Goal: Transaction & Acquisition: Obtain resource

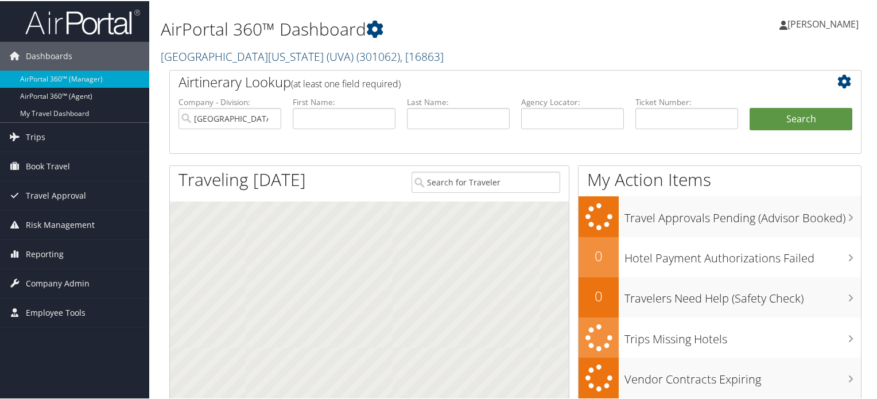
click at [356, 57] on span "( 301062 )" at bounding box center [378, 55] width 44 height 15
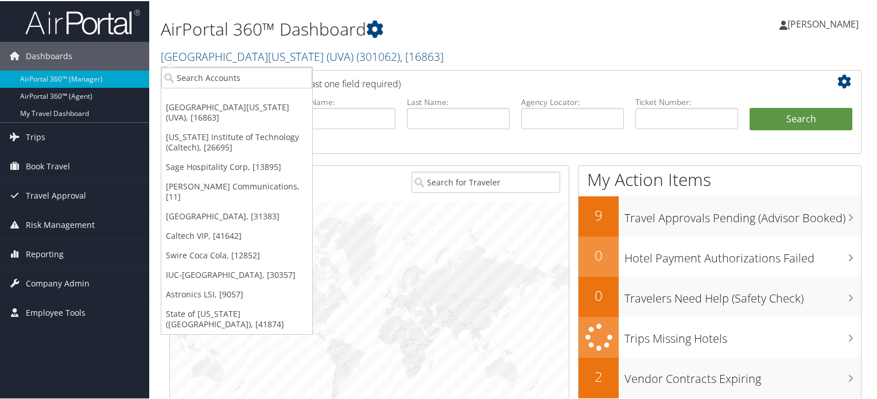
click at [436, 29] on h1 "AirPortal 360™ Dashboard" at bounding box center [397, 28] width 473 height 24
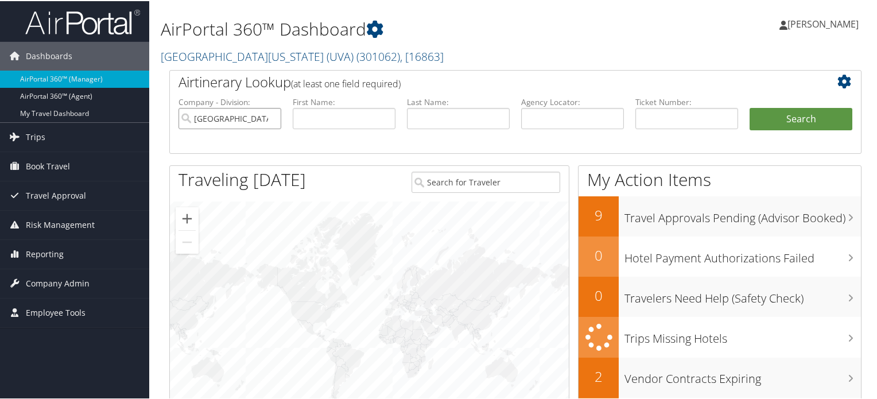
click at [271, 115] on input "University of Virginia (UVA)" at bounding box center [229, 117] width 103 height 21
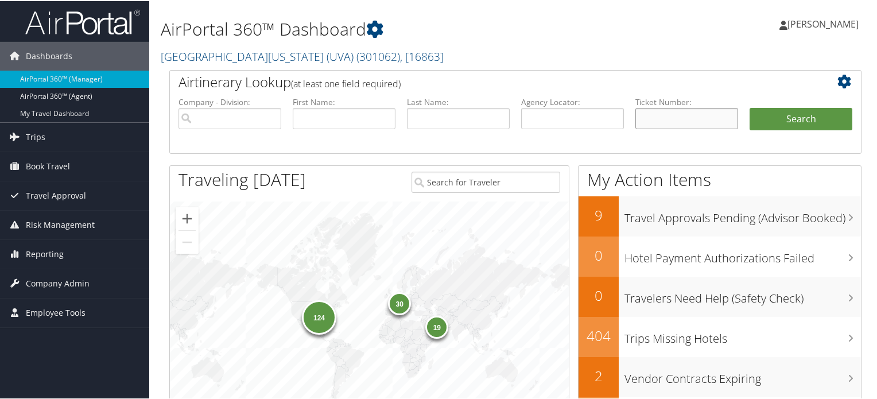
click at [649, 118] on input "text" at bounding box center [686, 117] width 103 height 21
click at [576, 123] on input "text" at bounding box center [572, 117] width 103 height 21
paste input "DPJ3RT"
type input "DPJ3RT"
click at [769, 118] on button "Search" at bounding box center [800, 118] width 103 height 23
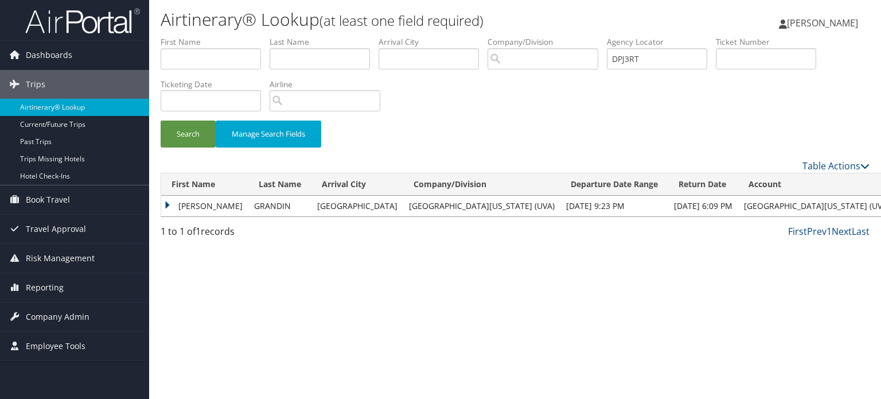
click at [168, 204] on td "GREGORY" at bounding box center [204, 206] width 87 height 21
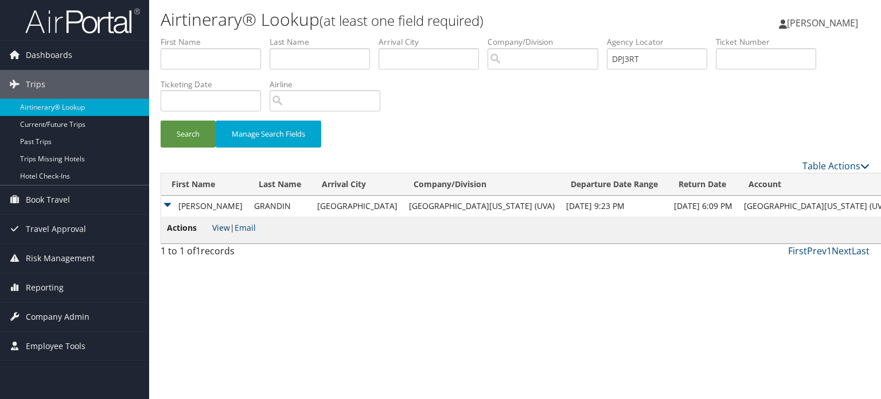
click at [221, 228] on link "View" at bounding box center [221, 227] width 18 height 11
drag, startPoint x: 517, startPoint y: 32, endPoint x: 501, endPoint y: 29, distance: 15.7
click at [501, 29] on div "Airtinerary® Lookup (at least one field required) Anupam Roy Anupam Roy My Sett…" at bounding box center [515, 199] width 732 height 399
click at [88, 16] on img at bounding box center [82, 20] width 115 height 27
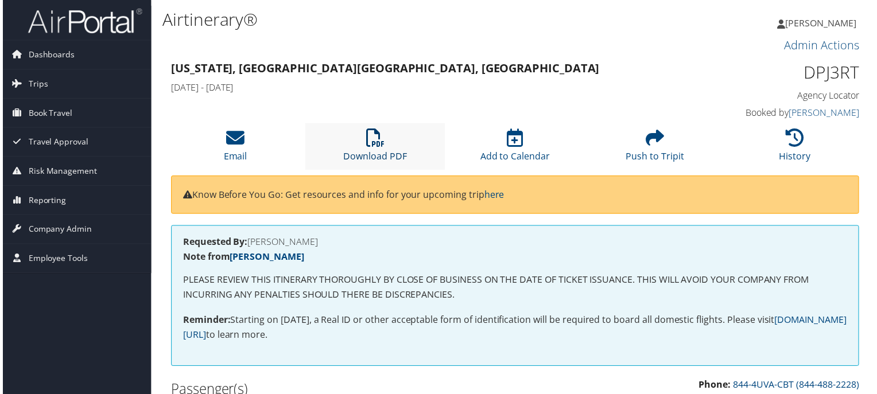
click at [376, 145] on icon at bounding box center [374, 139] width 18 height 18
click at [53, 234] on span "Company Admin" at bounding box center [58, 230] width 64 height 29
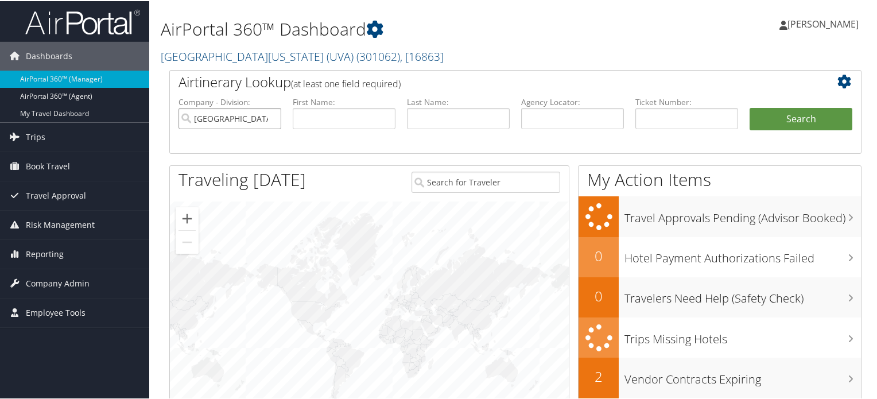
click at [271, 118] on input "University of Virginia (UVA)" at bounding box center [229, 117] width 103 height 21
click at [424, 115] on input "text" at bounding box center [458, 117] width 103 height 21
paste input "Kensky"
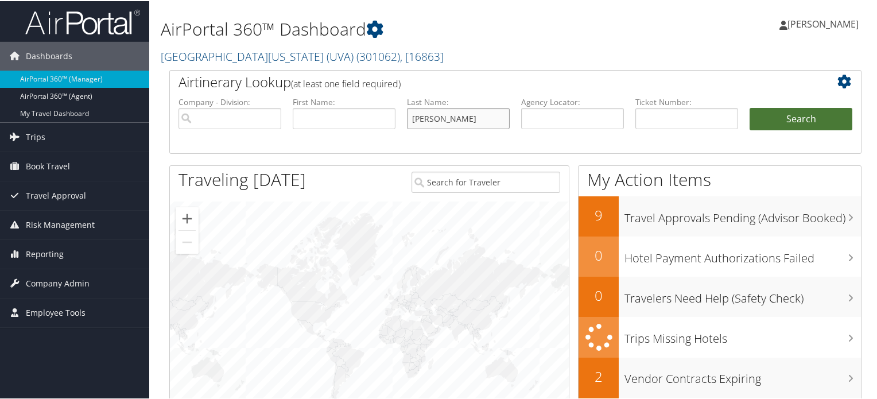
type input "Kensky"
click at [769, 121] on button "Search" at bounding box center [800, 118] width 103 height 23
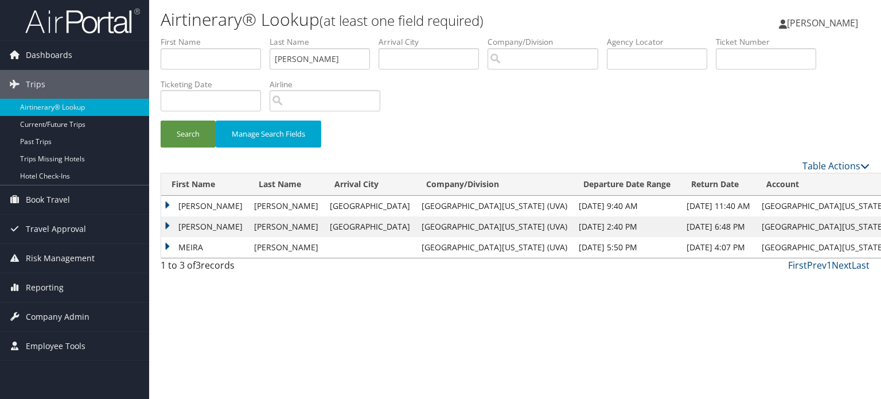
click at [168, 247] on td "MEIRA" at bounding box center [204, 247] width 87 height 21
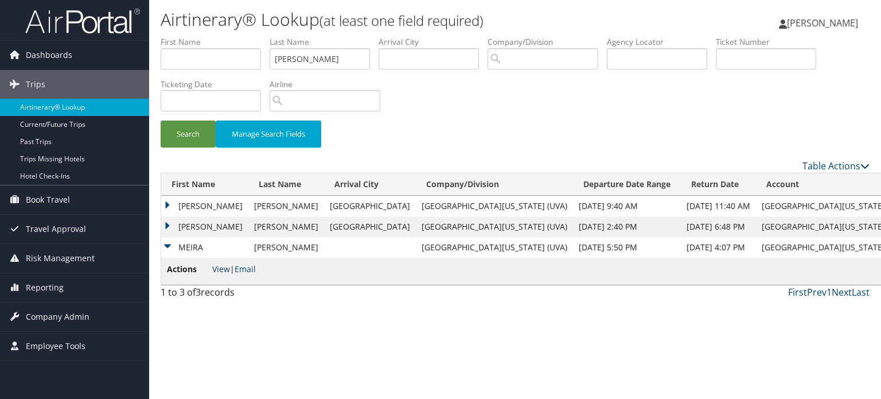
click at [225, 270] on link "View" at bounding box center [221, 268] width 18 height 11
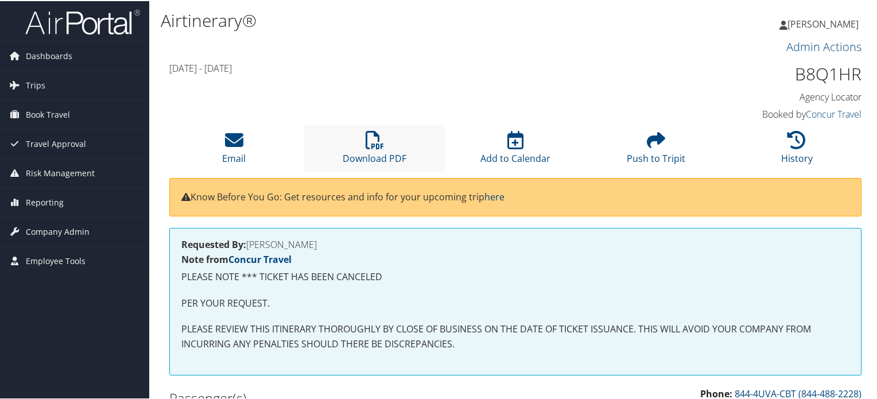
click at [395, 147] on li "Download PDF" at bounding box center [374, 147] width 141 height 46
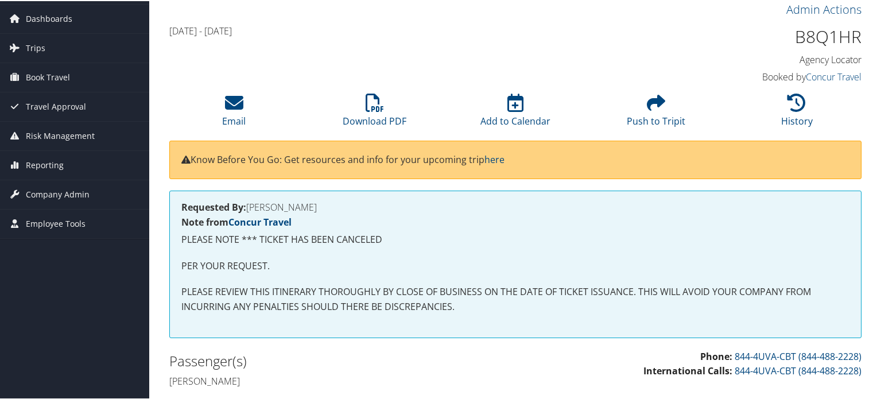
scroll to position [57, 0]
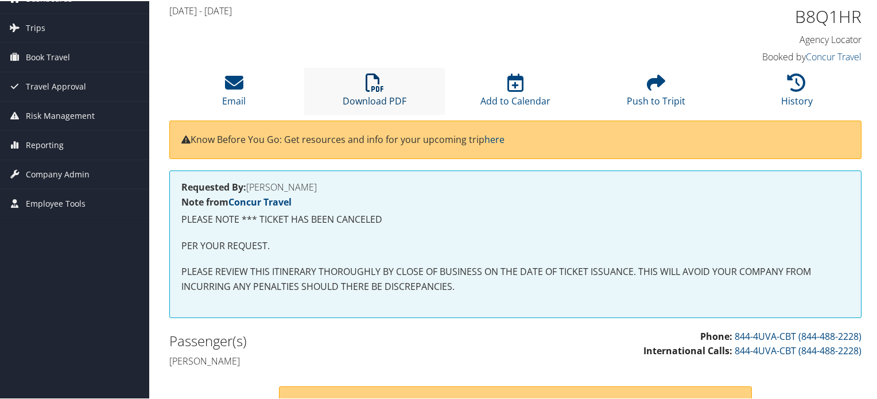
click at [367, 91] on icon at bounding box center [374, 81] width 18 height 18
